Goal: Check status

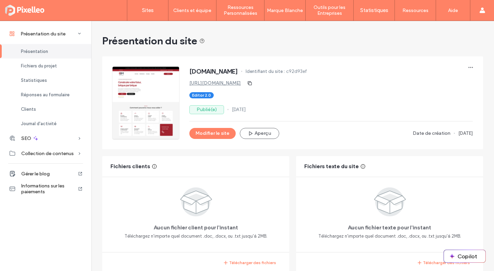
scroll to position [230, 0]
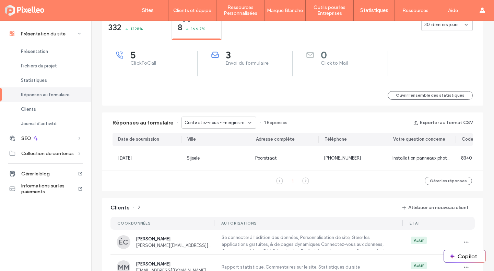
scroll to position [308, 0]
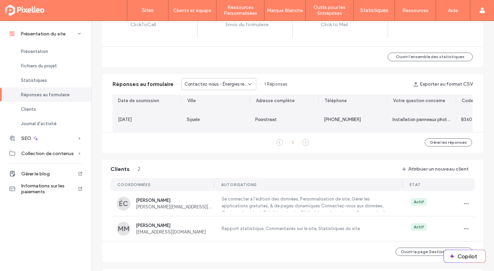
click at [153, 127] on div "[DATE]" at bounding box center [147, 119] width 69 height 25
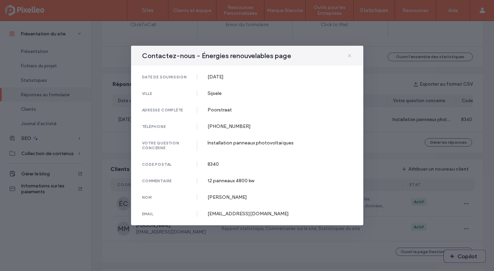
click at [351, 53] on span at bounding box center [349, 55] width 5 height 9
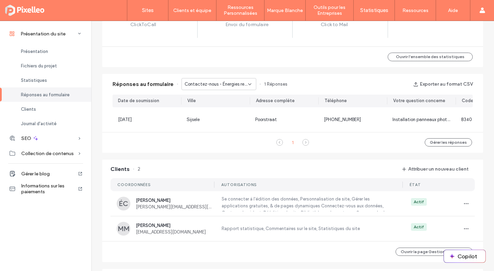
click at [194, 80] on div "Contactez-nous - Énergies renouvelables page" at bounding box center [219, 84] width 75 height 12
click at [198, 108] on span "Contactez-nous - Contact page" at bounding box center [215, 108] width 66 height 7
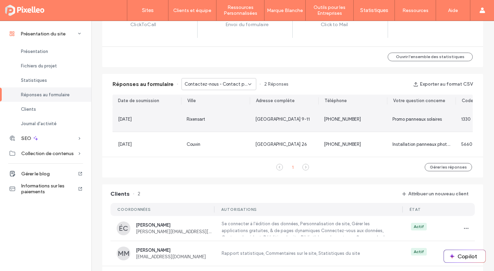
click at [196, 118] on span "Rixensart" at bounding box center [196, 118] width 19 height 5
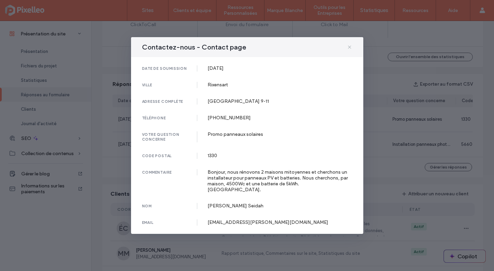
click at [349, 49] on icon at bounding box center [349, 46] width 5 height 5
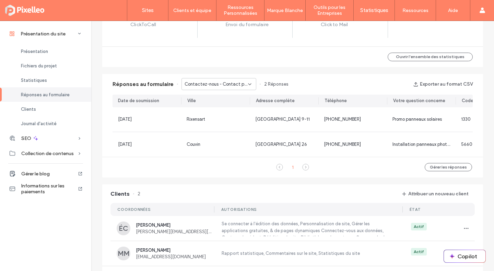
click at [208, 88] on div "Contactez-nous - Contact page" at bounding box center [219, 84] width 75 height 12
click at [209, 95] on span "Contactez-nous - Énergies renouvelables page" at bounding box center [215, 96] width 66 height 7
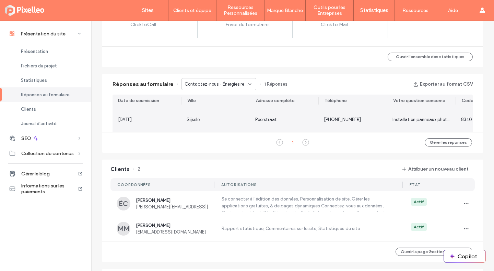
click at [168, 117] on div "[DATE]" at bounding box center [147, 119] width 58 height 7
